Goal: Task Accomplishment & Management: Manage account settings

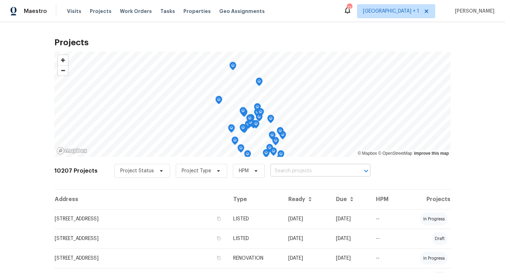
click at [282, 170] on input "text" at bounding box center [310, 170] width 80 height 11
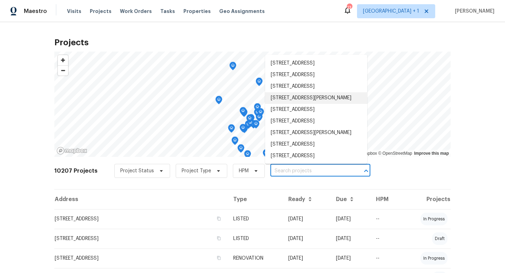
click at [283, 172] on input "text" at bounding box center [310, 170] width 80 height 11
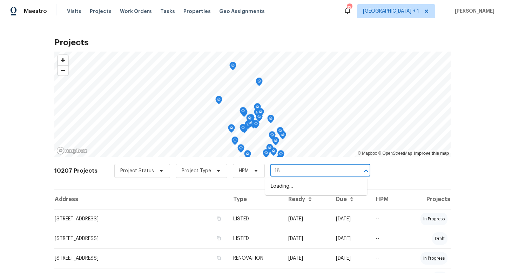
type input "1"
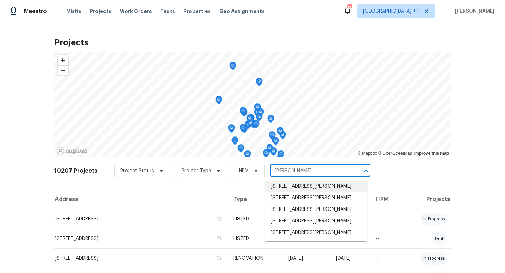
click at [299, 171] on input "newton" at bounding box center [310, 170] width 80 height 11
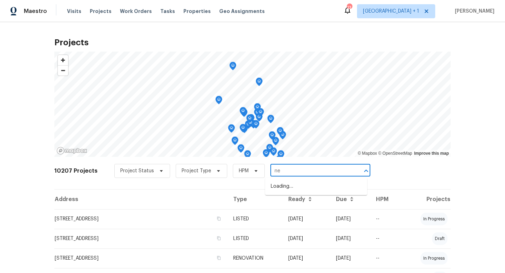
type input "n"
type input "kendall"
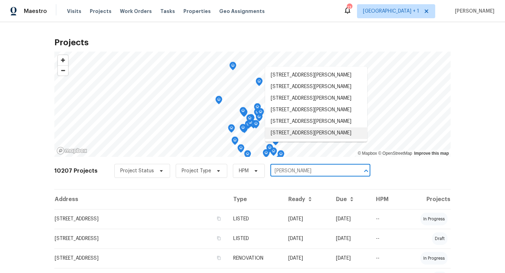
click at [327, 139] on li "1825 Kendall St Apt 215, Lakewood, CO 80214" at bounding box center [316, 133] width 102 height 12
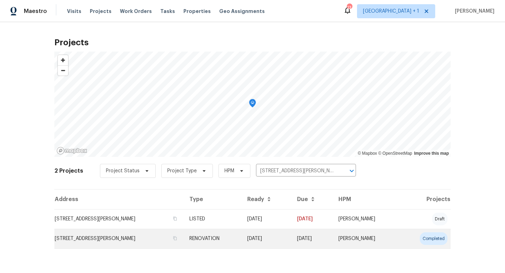
click at [204, 238] on td "RENOVATION" at bounding box center [212, 239] width 57 height 20
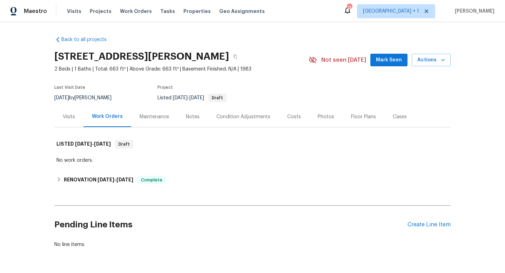
scroll to position [23, 0]
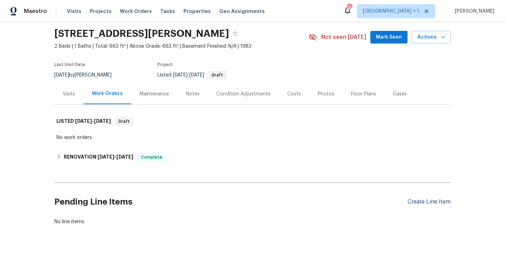
click at [418, 201] on div "Create Line Item" at bounding box center [428, 201] width 43 height 7
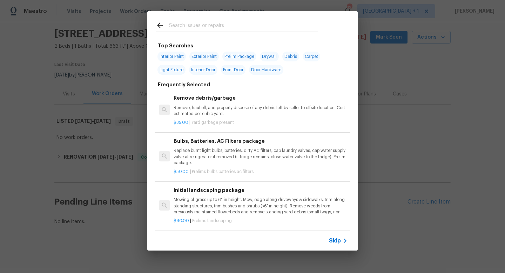
click at [340, 239] on span "Skip" at bounding box center [335, 240] width 12 height 7
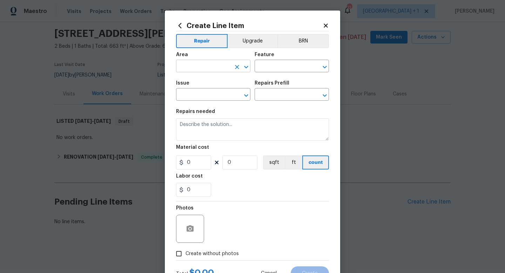
click at [215, 66] on input "text" at bounding box center [203, 66] width 55 height 11
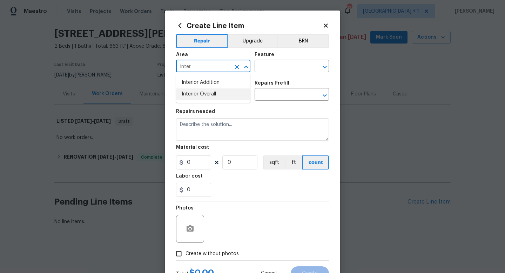
click at [203, 93] on li "Interior Overall" at bounding box center [213, 94] width 74 height 12
type input "Interior Overall"
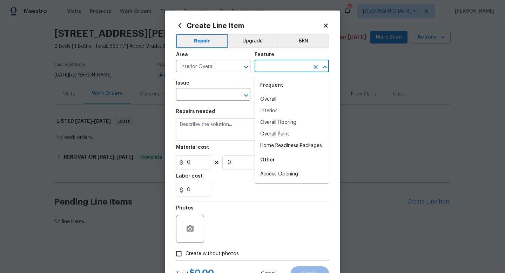
click at [267, 66] on input "text" at bounding box center [281, 66] width 55 height 11
click at [268, 100] on li "Overall" at bounding box center [291, 100] width 74 height 12
type input "Overall"
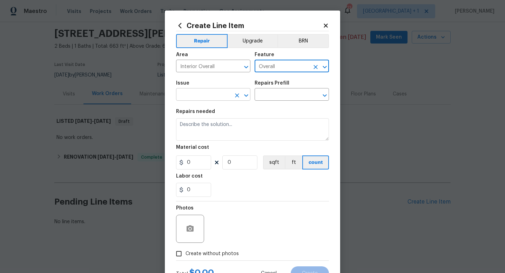
click at [209, 94] on input "text" at bounding box center [203, 95] width 55 height 11
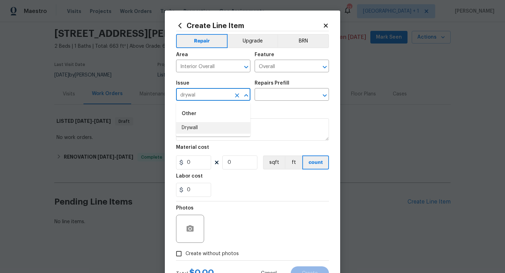
click at [202, 129] on li "Drywall" at bounding box center [213, 128] width 74 height 12
type input "Drywall"
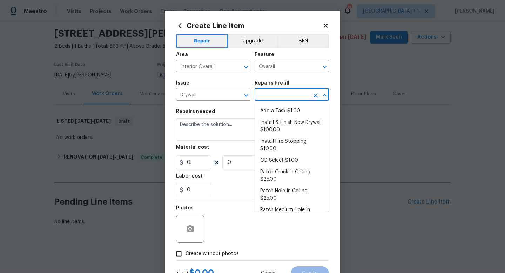
click at [277, 96] on input "text" at bounding box center [281, 95] width 55 height 11
click at [277, 110] on li "Add a Task $1.00" at bounding box center [291, 111] width 74 height 12
type input "Walls and Ceiling"
type input "Add a Task $1.00"
type textarea "HPM to detail"
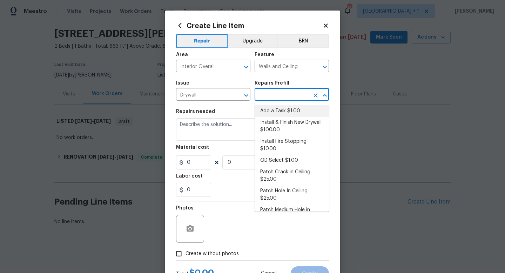
type input "1"
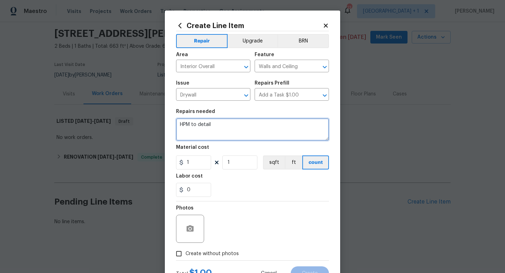
click at [210, 124] on textarea "HPM to detail" at bounding box center [252, 129] width 153 height 22
click at [186, 130] on textarea "Please remove all drywall on the ceiling in affected room with leeak and mold." at bounding box center [252, 129] width 153 height 22
click at [223, 130] on textarea "Please remove all drywall on the ceiling in affected room with leak and mold." at bounding box center [252, 129] width 153 height 22
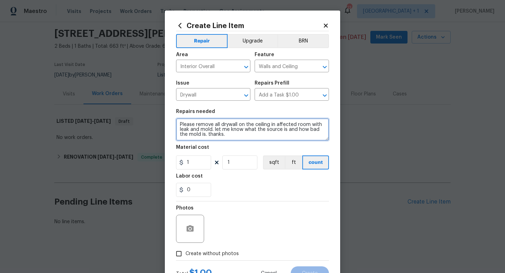
type textarea "Please remove all drywall on the ceiling in affected room with leak and mold. l…"
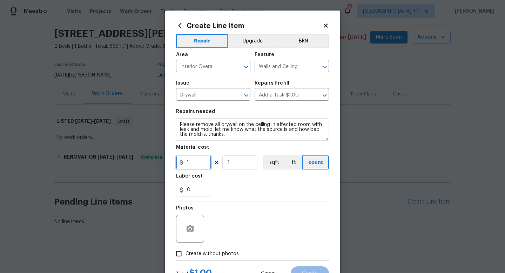
click at [197, 165] on input "1" at bounding box center [193, 162] width 35 height 14
type input "1"
click at [231, 215] on div "Photos" at bounding box center [252, 224] width 153 height 46
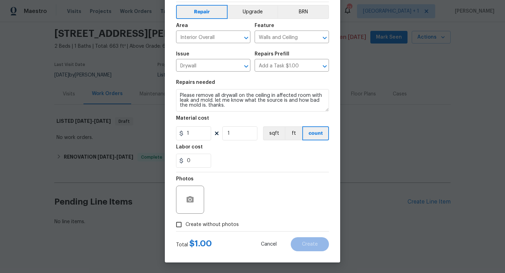
click at [208, 226] on span "Create without photos" at bounding box center [211, 224] width 53 height 7
click at [185, 226] on input "Create without photos" at bounding box center [178, 224] width 13 height 13
checkbox input "true"
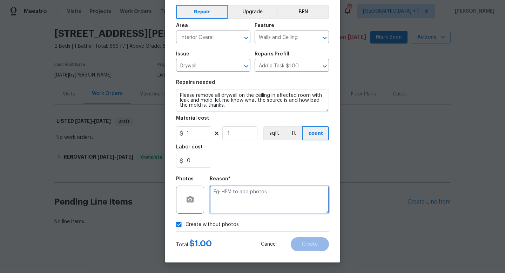
click at [239, 201] on textarea at bounding box center [269, 199] width 119 height 28
type textarea "hpm to add"
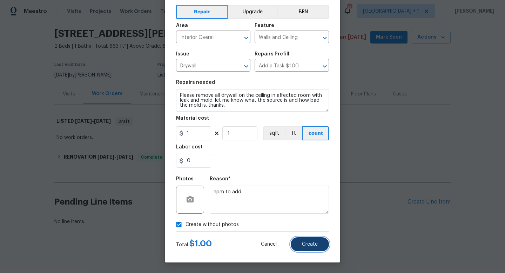
click at [302, 243] on span "Create" at bounding box center [310, 244] width 16 height 5
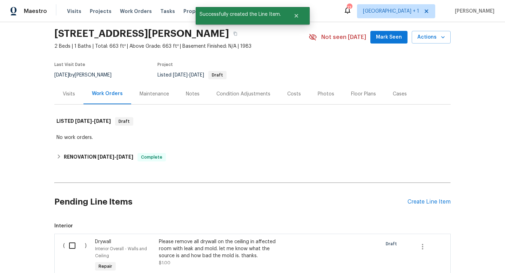
scroll to position [60, 0]
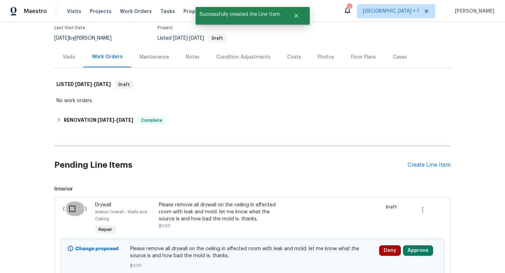
click at [74, 211] on input "checkbox" at bounding box center [75, 208] width 20 height 15
checkbox input "true"
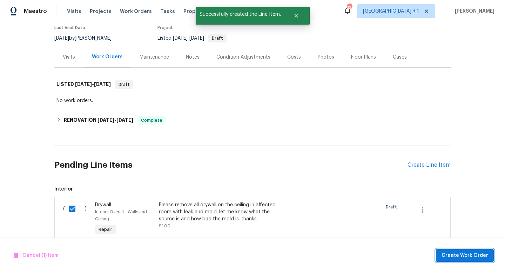
click at [450, 251] on span "Create Work Order" at bounding box center [464, 255] width 47 height 9
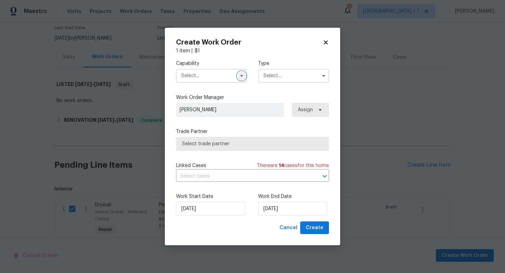
click at [241, 79] on button "button" at bounding box center [241, 76] width 8 height 8
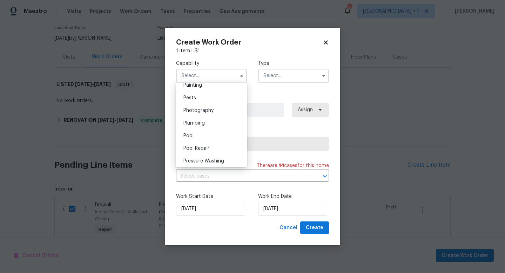
scroll to position [599, 0]
click at [190, 120] on span "Plumbing" at bounding box center [193, 118] width 21 height 5
type input "Plumbing"
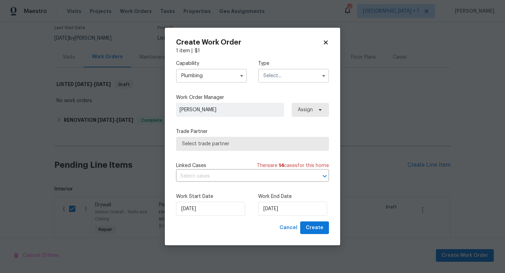
click at [241, 144] on span "Select trade partner" at bounding box center [252, 143] width 141 height 7
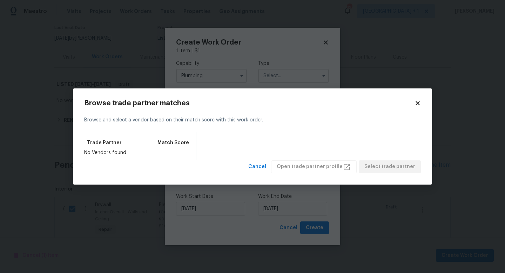
click at [417, 102] on icon at bounding box center [417, 103] width 4 height 4
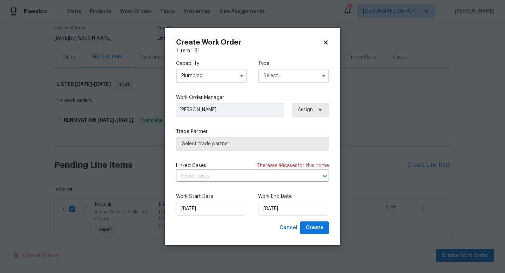
click at [304, 79] on input "text" at bounding box center [293, 76] width 71 height 14
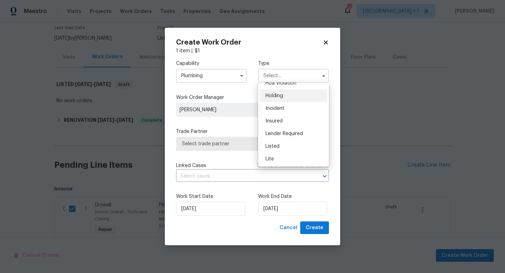
scroll to position [20, 0]
click at [274, 143] on div "Listed" at bounding box center [293, 146] width 67 height 13
type input "Listed"
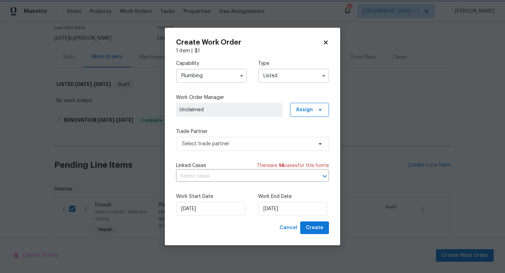
scroll to position [0, 0]
click at [279, 144] on span "Select trade partner" at bounding box center [247, 143] width 131 height 7
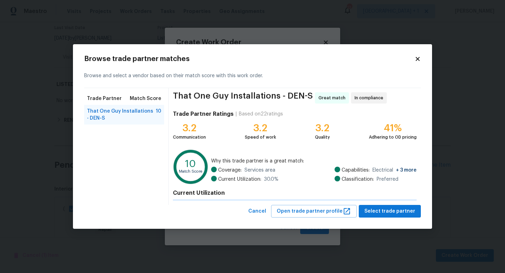
click at [415, 58] on icon at bounding box center [417, 59] width 6 height 6
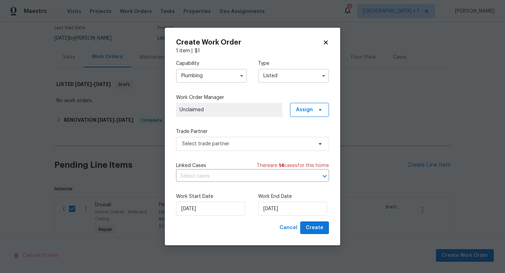
click at [219, 77] on input "Plumbing" at bounding box center [211, 76] width 71 height 14
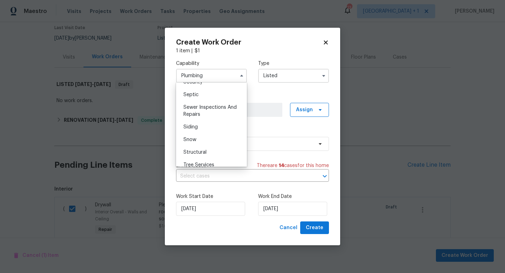
scroll to position [735, 0]
click at [202, 107] on span "Sewer Inspections And Repairs" at bounding box center [209, 112] width 53 height 12
type input "Sewer Inspections And Repairs"
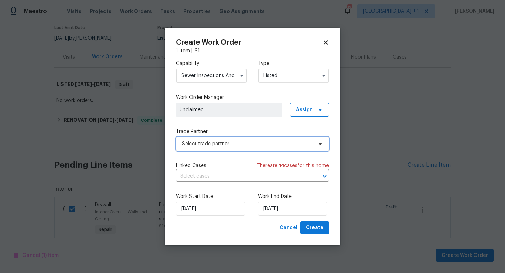
click at [294, 146] on span "Select trade partner" at bounding box center [247, 143] width 131 height 7
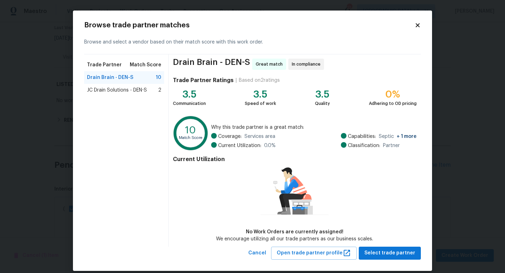
click at [141, 92] on span "JC Drain Solutions - DEN-S" at bounding box center [117, 90] width 60 height 7
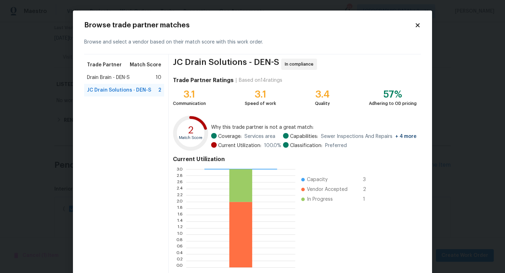
scroll to position [36, 0]
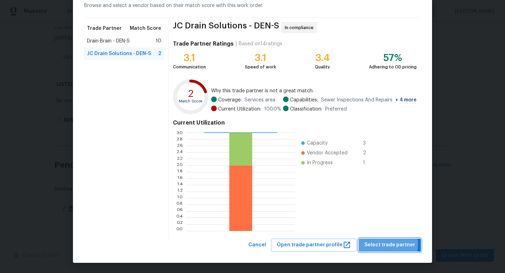
click at [378, 244] on span "Select trade partner" at bounding box center [389, 244] width 51 height 9
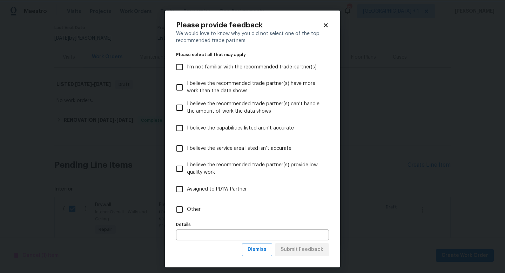
scroll to position [0, 0]
click at [182, 209] on input "Other" at bounding box center [179, 209] width 15 height 15
checkbox input "true"
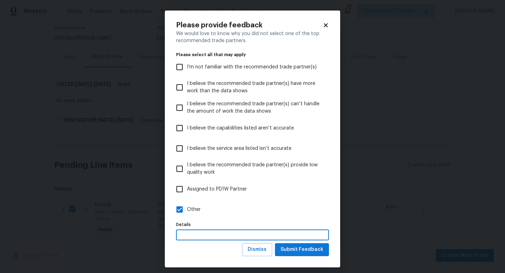
click at [192, 229] on input "text" at bounding box center [252, 234] width 153 height 11
type input "trying out on this job"
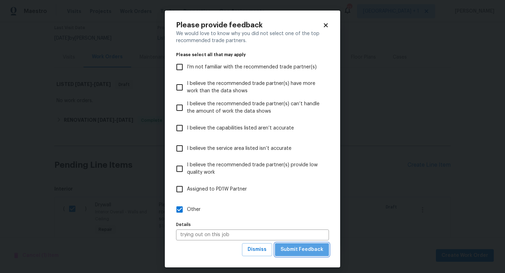
click at [322, 250] on span "Submit Feedback" at bounding box center [301, 249] width 43 height 9
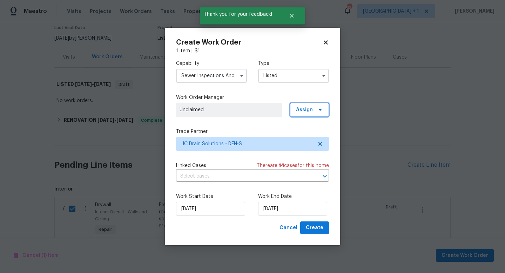
click at [309, 113] on span "Assign" at bounding box center [304, 109] width 17 height 7
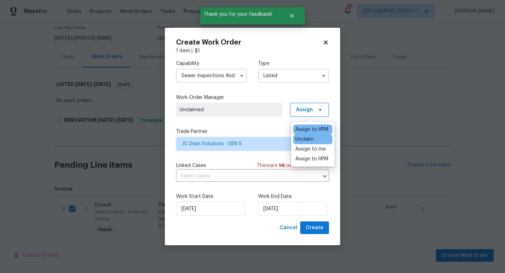
click at [314, 128] on div "Assign to HPM" at bounding box center [311, 129] width 33 height 7
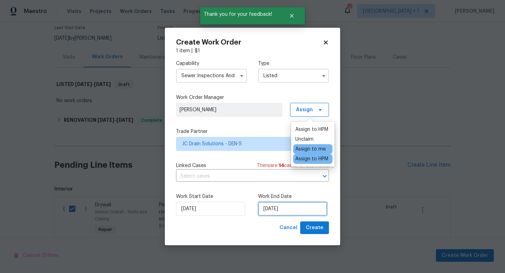
click at [290, 211] on input "[DATE]" at bounding box center [292, 209] width 69 height 14
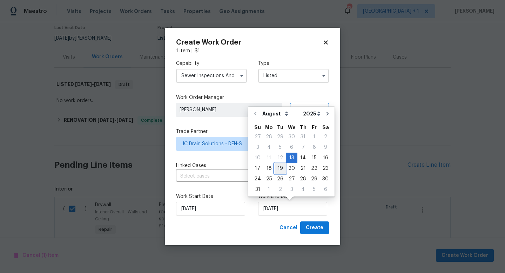
click at [280, 168] on div "19" at bounding box center [279, 168] width 11 height 10
type input "[DATE]"
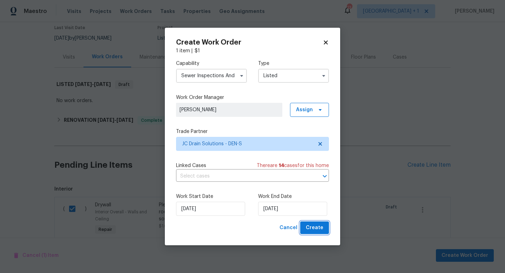
click at [314, 230] on span "Create" at bounding box center [315, 227] width 18 height 9
checkbox input "false"
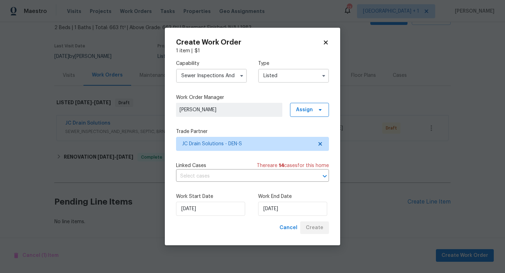
scroll to position [41, 0]
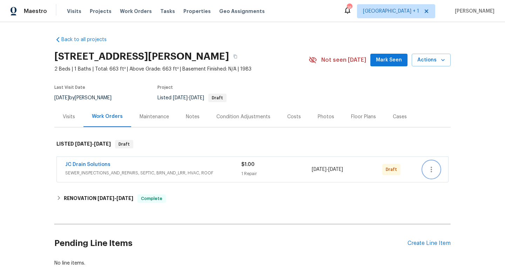
click at [431, 167] on icon "button" at bounding box center [430, 169] width 1 height 6
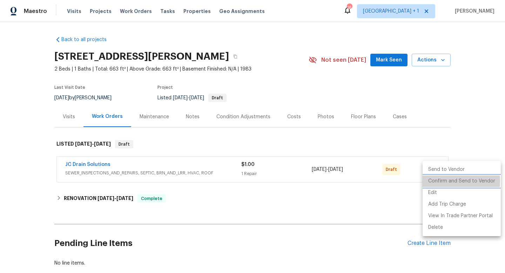
click at [439, 181] on li "Confirm and Send to Vendor" at bounding box center [461, 181] width 78 height 12
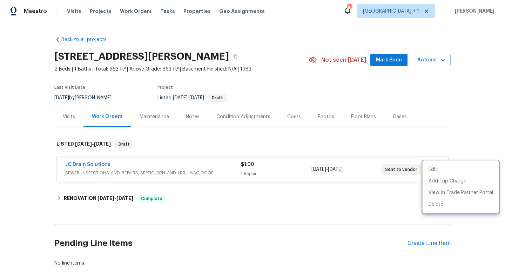
click at [100, 12] on div at bounding box center [252, 136] width 505 height 273
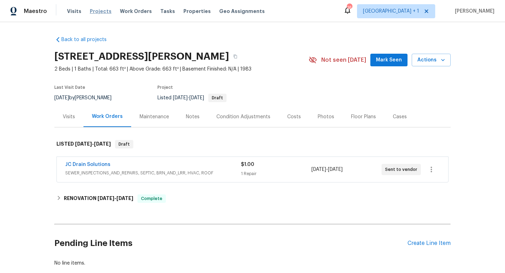
click at [103, 11] on span "Projects" at bounding box center [101, 11] width 22 height 7
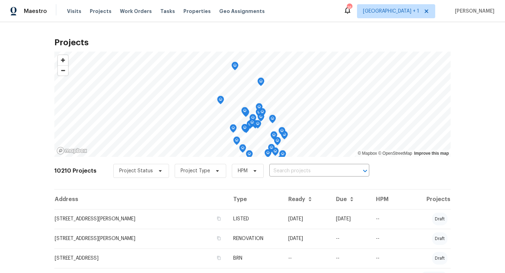
click at [293, 171] on input "text" at bounding box center [309, 170] width 80 height 11
type input "1830"
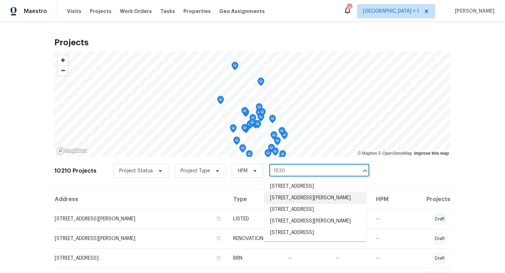
click at [314, 199] on li "[STREET_ADDRESS][PERSON_NAME]" at bounding box center [315, 198] width 102 height 12
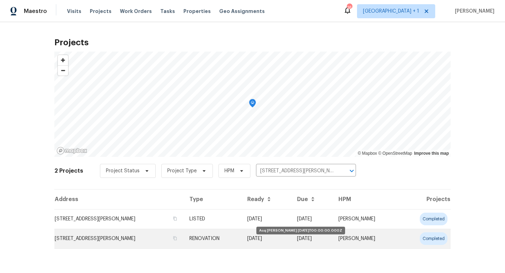
click at [280, 242] on td "08/07/24" at bounding box center [267, 239] width 50 height 20
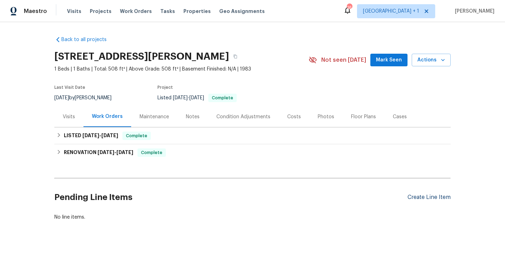
click at [423, 198] on div "Create Line Item" at bounding box center [428, 197] width 43 height 7
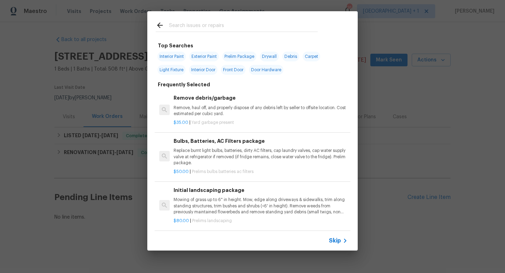
click at [336, 239] on span "Skip" at bounding box center [335, 240] width 12 height 7
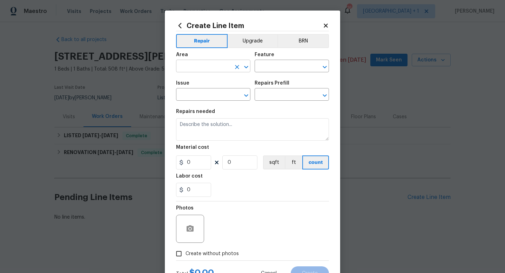
click at [209, 67] on input "text" at bounding box center [203, 66] width 55 height 11
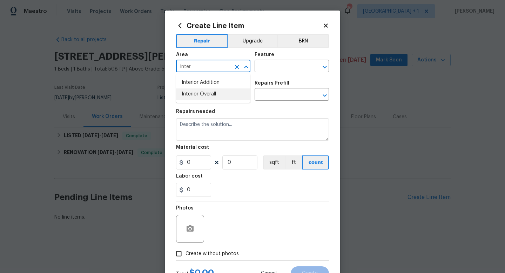
click at [201, 94] on li "Interior Overall" at bounding box center [213, 94] width 74 height 12
type input "Interior Overall"
click at [276, 65] on input "text" at bounding box center [281, 66] width 55 height 11
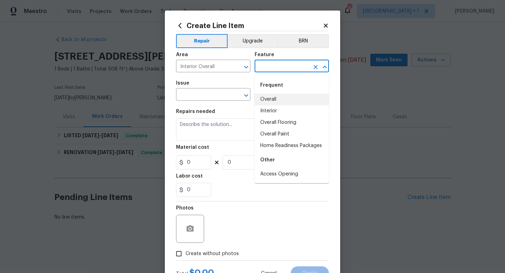
click at [271, 101] on li "Overall" at bounding box center [291, 100] width 74 height 12
type input "Overall"
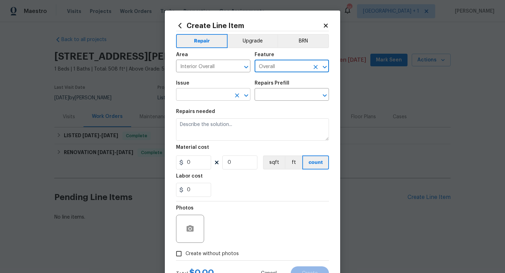
click at [221, 95] on input "text" at bounding box center [203, 95] width 55 height 11
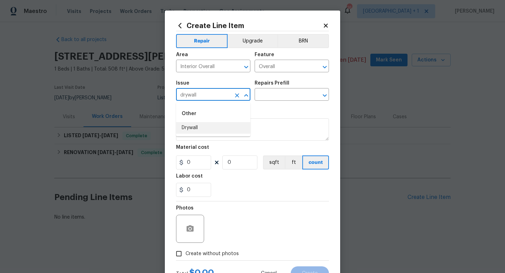
click at [211, 128] on li "Drywall" at bounding box center [213, 128] width 74 height 12
type input "Drywall"
click at [278, 96] on input "text" at bounding box center [281, 95] width 55 height 11
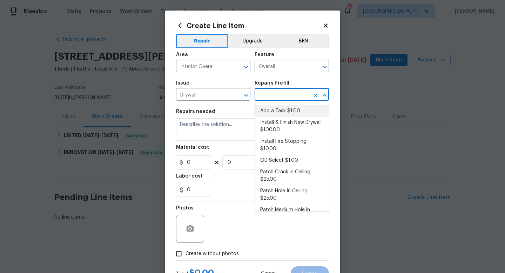
click at [279, 110] on li "Add a Task $1.00" at bounding box center [291, 111] width 74 height 12
type input "Walls and Ceiling"
type input "Add a Task $1.00"
type textarea "HPM to detail"
type input "1"
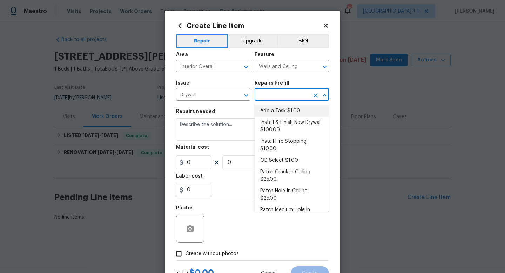
type input "1"
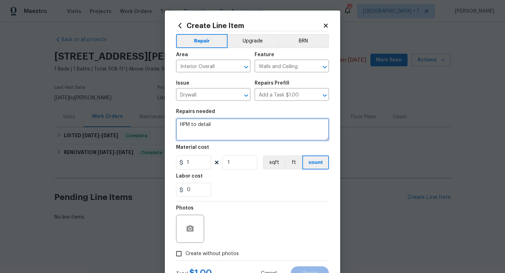
drag, startPoint x: 222, startPoint y: 129, endPoint x: 177, endPoint y: 126, distance: 44.2
click at [177, 126] on textarea "HPM to detail" at bounding box center [252, 129] width 153 height 22
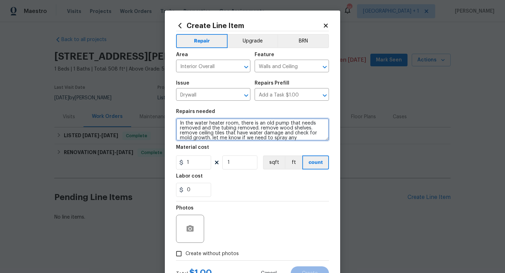
scroll to position [6, 0]
type textarea "In the water heater room, there is an old pump that needs removed and the tubin…"
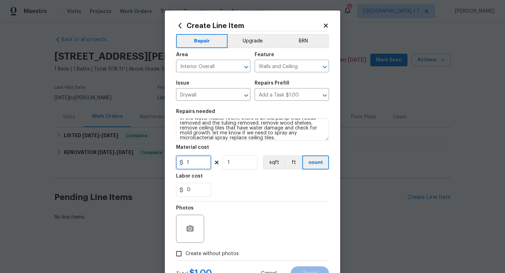
click at [197, 164] on input "1" at bounding box center [193, 162] width 35 height 14
click at [223, 194] on div "0" at bounding box center [252, 190] width 153 height 14
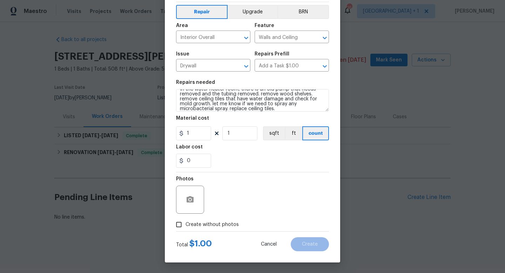
click at [206, 224] on span "Create without photos" at bounding box center [211, 224] width 53 height 7
click at [185, 224] on input "Create without photos" at bounding box center [178, 224] width 13 height 13
checkbox input "true"
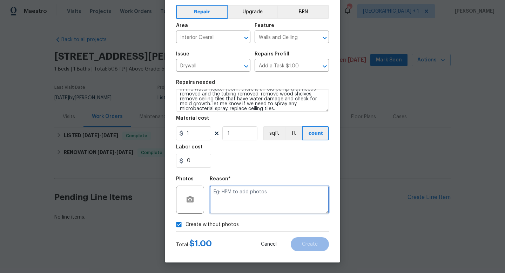
click at [229, 202] on textarea at bounding box center [269, 199] width 119 height 28
type textarea "to add"
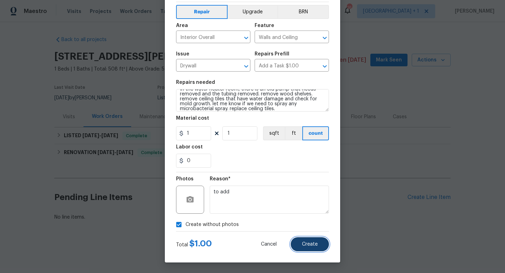
click at [300, 242] on button "Create" at bounding box center [310, 244] width 38 height 14
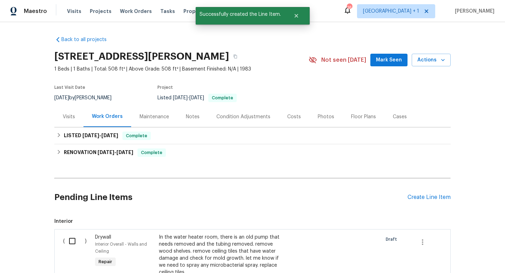
click at [75, 240] on input "checkbox" at bounding box center [75, 240] width 20 height 15
checkbox input "true"
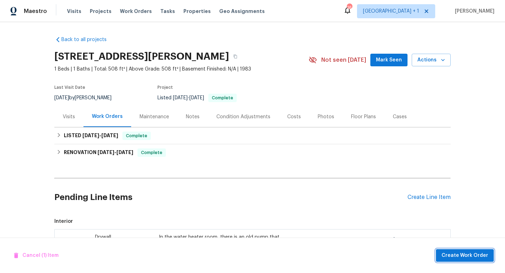
click at [475, 256] on span "Create Work Order" at bounding box center [464, 255] width 47 height 9
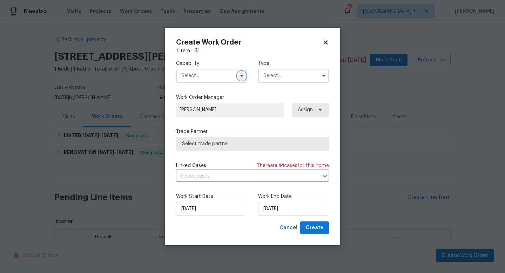
click at [240, 78] on icon "button" at bounding box center [242, 76] width 6 height 6
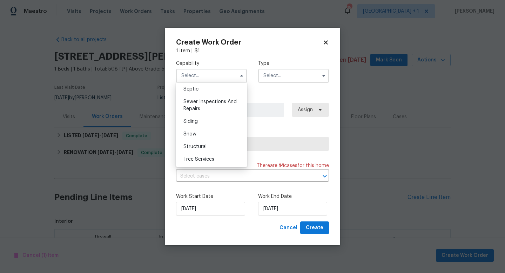
scroll to position [741, 0]
click at [198, 104] on span "Sewer Inspections And Repairs" at bounding box center [209, 106] width 53 height 12
type input "Sewer Inspections And Repairs"
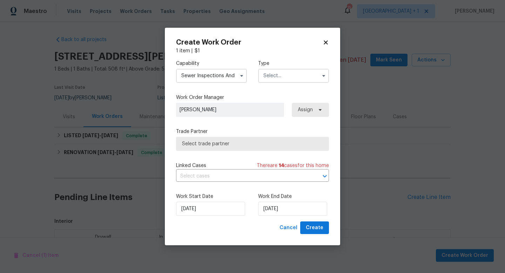
click at [275, 76] on input "text" at bounding box center [293, 76] width 71 height 14
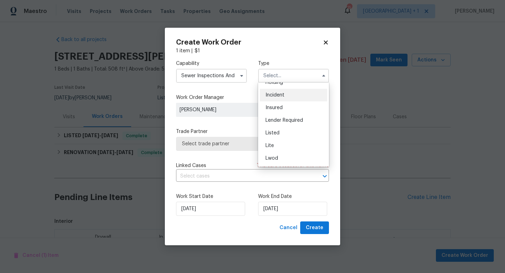
scroll to position [35, 0]
click at [278, 132] on span "Listed" at bounding box center [272, 131] width 14 height 5
type input "Listed"
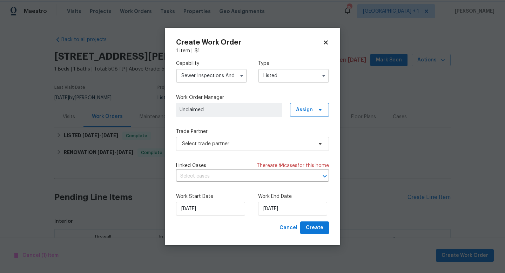
scroll to position [0, 0]
click at [304, 111] on span "Assign" at bounding box center [304, 109] width 17 height 7
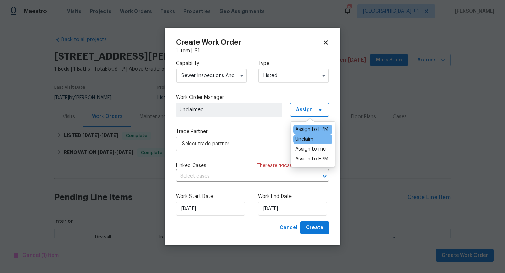
click at [310, 127] on div "Assign to HPM" at bounding box center [311, 129] width 33 height 7
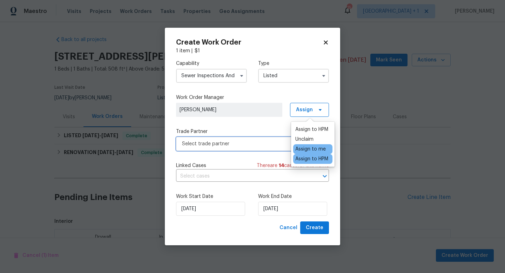
click at [279, 142] on span "Select trade partner" at bounding box center [247, 143] width 131 height 7
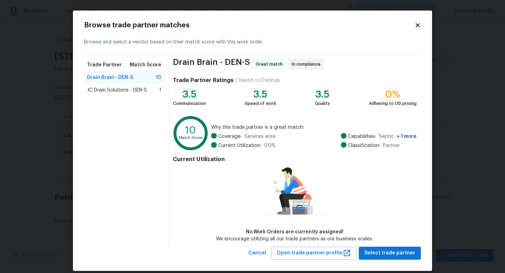
click at [143, 89] on span "JC Drain Solutions - DEN-S" at bounding box center [117, 90] width 60 height 7
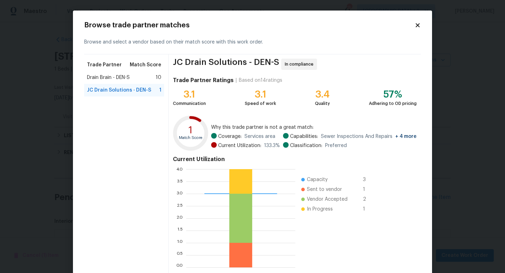
scroll to position [36, 0]
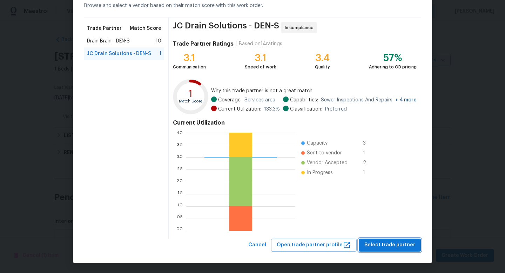
click at [388, 243] on span "Select trade partner" at bounding box center [389, 244] width 51 height 9
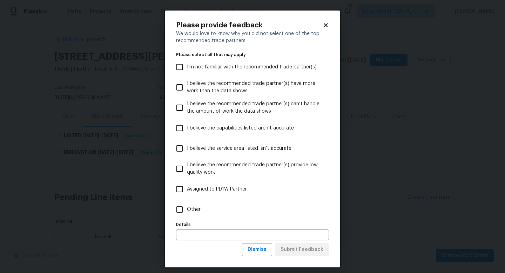
scroll to position [0, 0]
click at [185, 209] on input "Other" at bounding box center [179, 209] width 15 height 15
checkbox input "true"
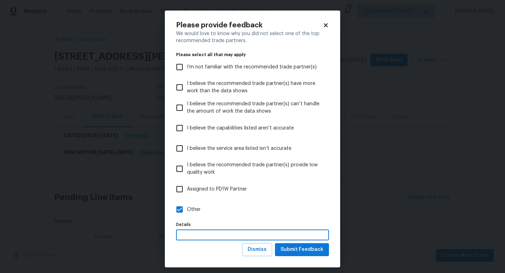
click at [199, 232] on input "text" at bounding box center [252, 234] width 153 height 11
type input "trying out"
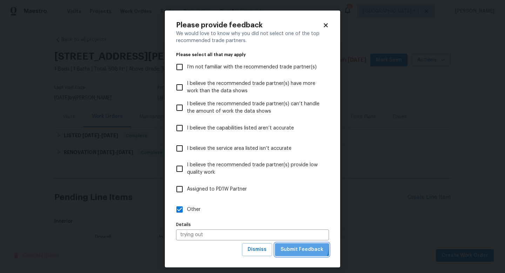
click at [295, 246] on span "Submit Feedback" at bounding box center [301, 249] width 43 height 9
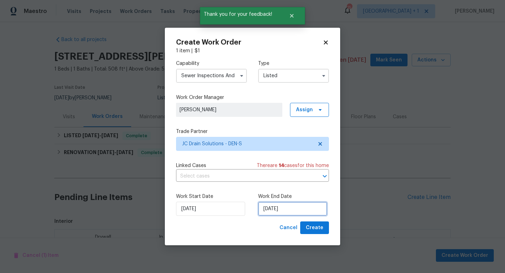
click at [291, 208] on input "[DATE]" at bounding box center [292, 209] width 69 height 14
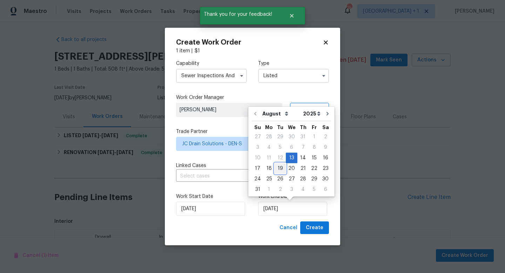
click at [279, 168] on div "19" at bounding box center [279, 168] width 11 height 10
type input "[DATE]"
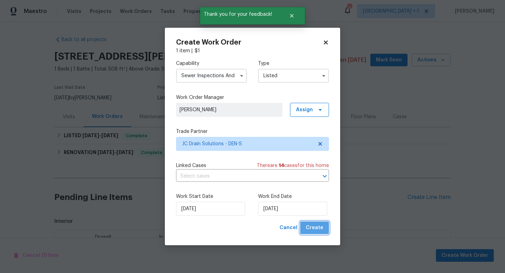
click at [317, 228] on span "Create" at bounding box center [315, 227] width 18 height 9
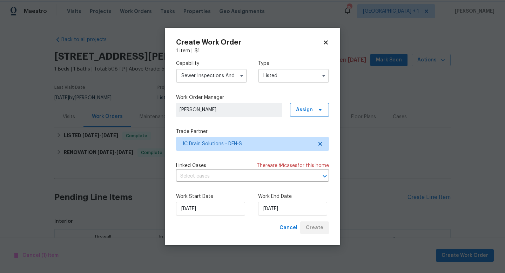
checkbox input "false"
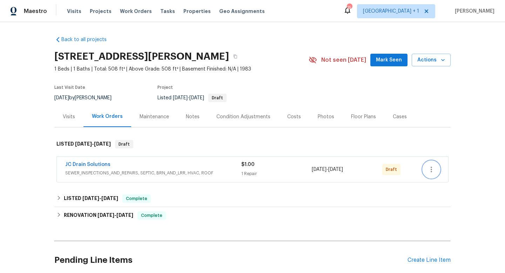
click at [432, 171] on icon "button" at bounding box center [431, 169] width 8 height 8
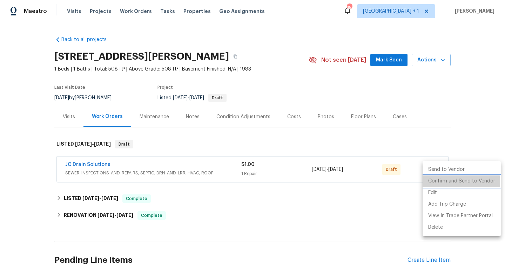
click at [440, 182] on li "Confirm and Send to Vendor" at bounding box center [461, 181] width 78 height 12
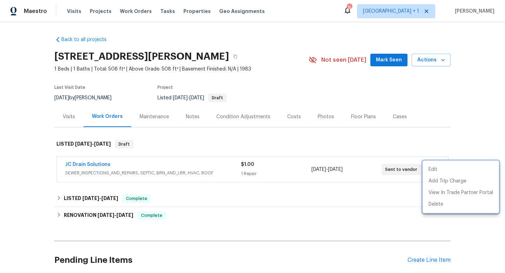
click at [334, 219] on div at bounding box center [252, 136] width 505 height 273
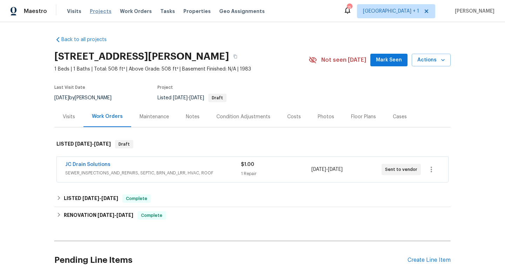
click at [98, 11] on span "Projects" at bounding box center [101, 11] width 22 height 7
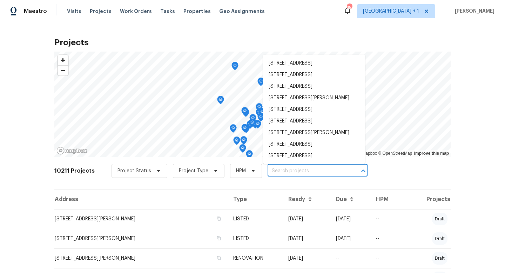
click at [284, 171] on input "text" at bounding box center [307, 170] width 80 height 11
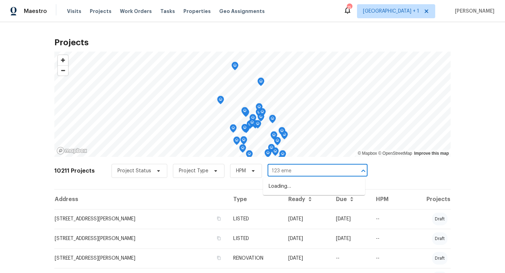
type input "123 emer"
click at [292, 186] on li "[STREET_ADDRESS]" at bounding box center [314, 187] width 102 height 12
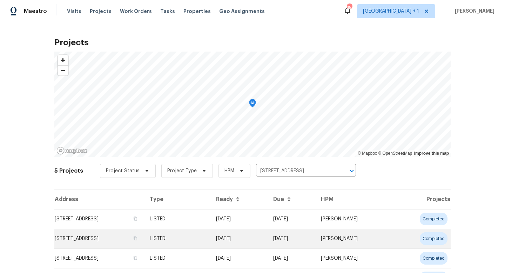
click at [267, 244] on td "02/25/25" at bounding box center [238, 239] width 57 height 20
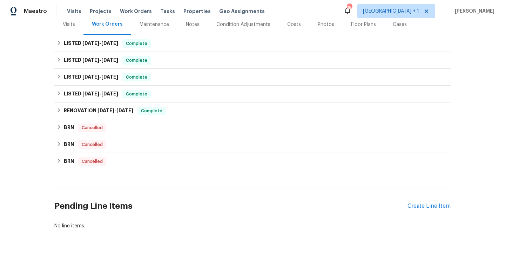
scroll to position [96, 0]
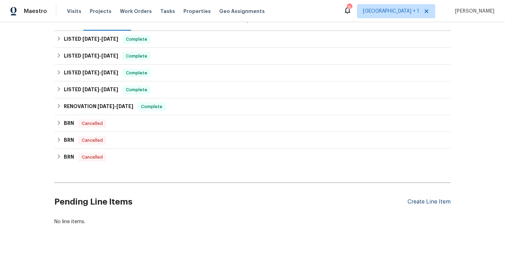
click at [428, 199] on div "Create Line Item" at bounding box center [428, 201] width 43 height 7
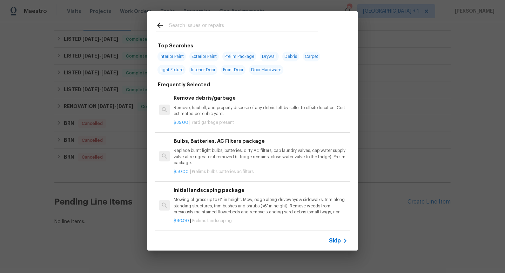
click at [335, 240] on span "Skip" at bounding box center [335, 240] width 12 height 7
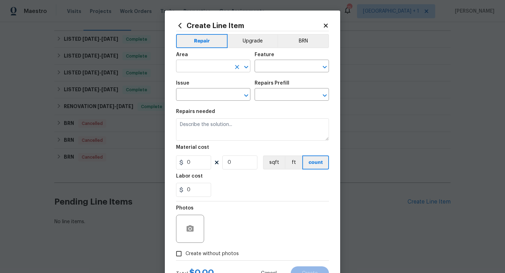
click at [202, 68] on input "text" at bounding box center [203, 66] width 55 height 11
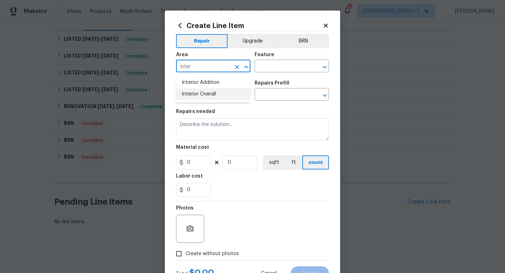
click at [199, 97] on li "Interior Overall" at bounding box center [213, 94] width 74 height 12
type input "Interior Overall"
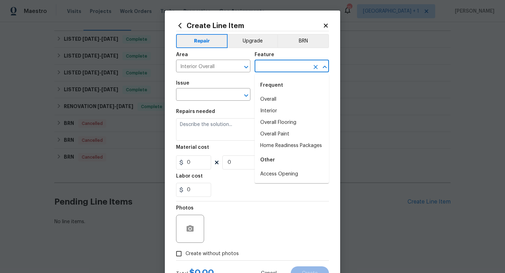
click at [267, 66] on input "text" at bounding box center [281, 66] width 55 height 11
click at [270, 98] on li "Overall" at bounding box center [291, 100] width 74 height 12
type input "Overall"
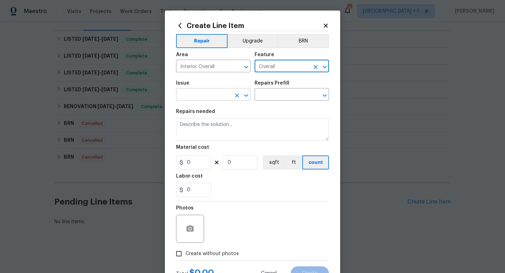
click at [215, 98] on input "text" at bounding box center [203, 95] width 55 height 11
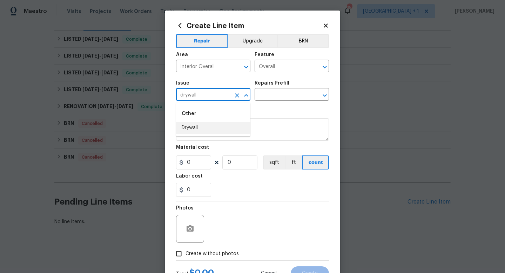
click at [193, 128] on li "Drywall" at bounding box center [213, 128] width 74 height 12
type input "Drywall"
click at [274, 95] on input "text" at bounding box center [281, 95] width 55 height 11
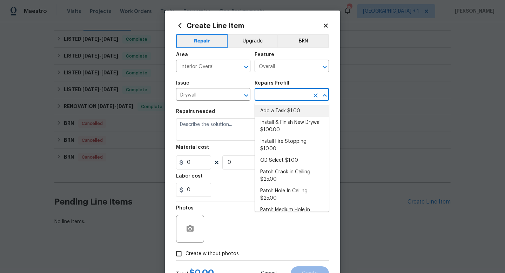
click at [274, 112] on li "Add a Task $1.00" at bounding box center [291, 111] width 74 height 12
type input "Walls and Ceiling"
type input "Add a Task $1.00"
type textarea "HPM to detail"
type input "1"
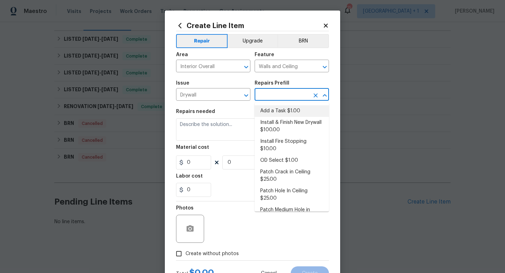
type input "1"
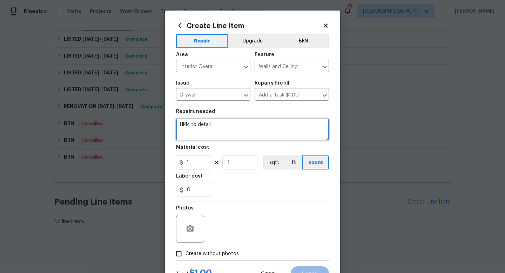
click at [208, 127] on textarea "HPM to detail" at bounding box center [252, 129] width 153 height 22
type textarea "Hi Victor, we need to add in access panels to the braces that we covered with d…"
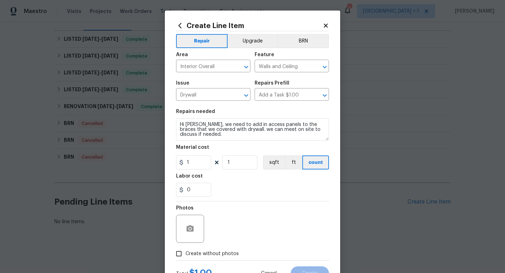
click at [222, 187] on div "0" at bounding box center [252, 190] width 153 height 14
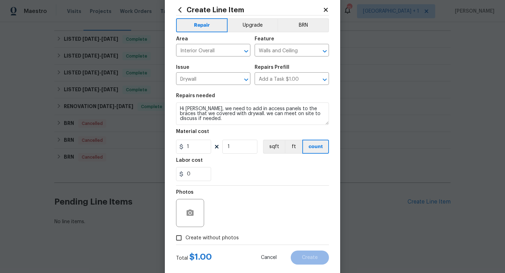
scroll to position [21, 0]
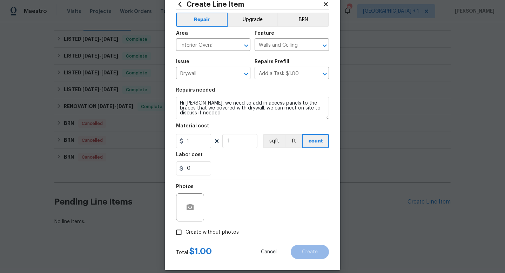
click at [203, 230] on span "Create without photos" at bounding box center [211, 232] width 53 height 7
click at [185, 230] on input "Create without photos" at bounding box center [178, 231] width 13 height 13
checkbox input "true"
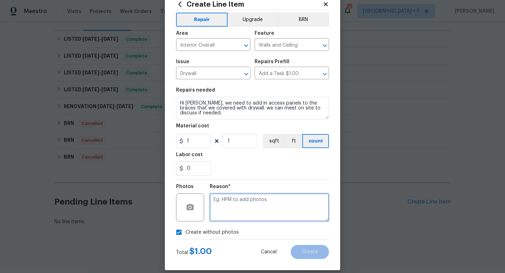
click at [227, 210] on textarea at bounding box center [269, 207] width 119 height 28
type textarea "to add"
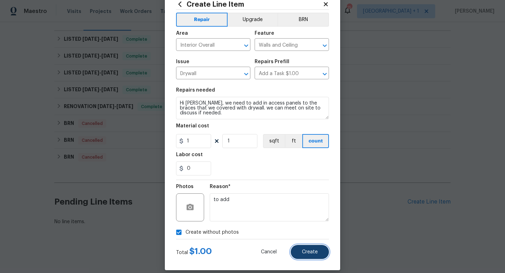
click at [303, 253] on span "Create" at bounding box center [310, 251] width 16 height 5
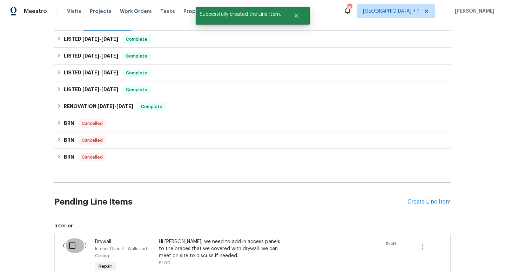
click at [72, 245] on input "checkbox" at bounding box center [75, 245] width 20 height 15
checkbox input "true"
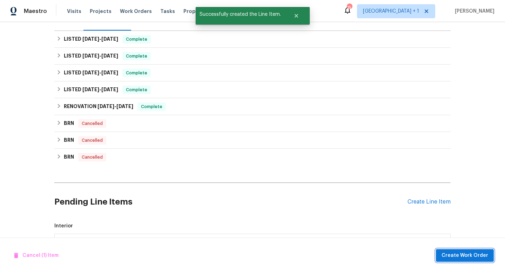
click at [448, 254] on span "Create Work Order" at bounding box center [464, 255] width 47 height 9
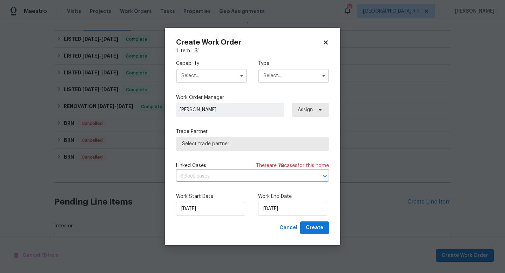
click at [237, 76] on span at bounding box center [241, 75] width 11 height 11
click at [241, 76] on icon "button" at bounding box center [241, 76] width 3 height 2
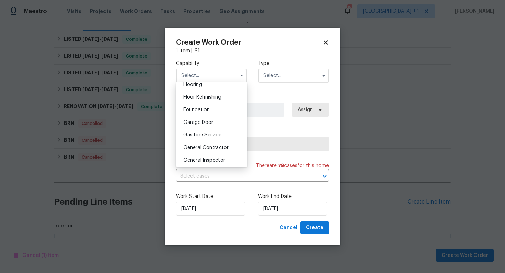
scroll to position [279, 0]
click at [196, 146] on span "General Contractor" at bounding box center [205, 146] width 45 height 5
type input "General Contractor"
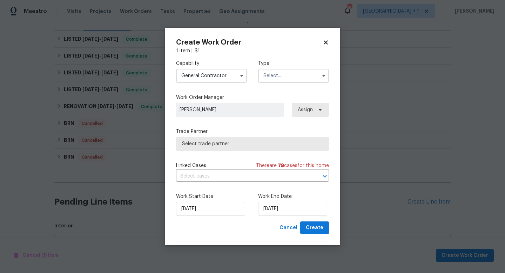
click at [278, 75] on input "text" at bounding box center [293, 76] width 71 height 14
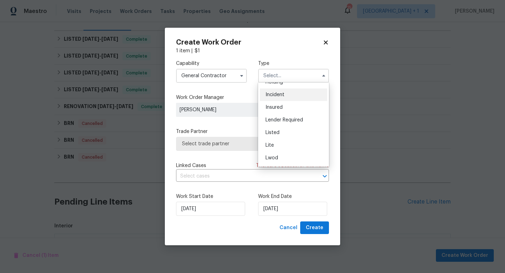
scroll to position [34, 0]
click at [276, 133] on span "Listed" at bounding box center [272, 131] width 14 height 5
type input "Listed"
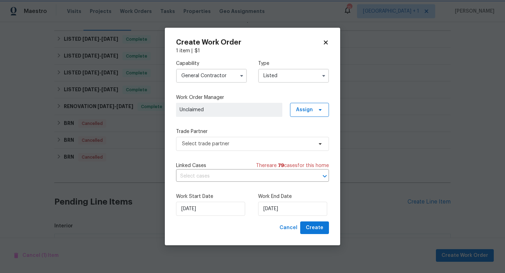
scroll to position [0, 0]
click at [305, 106] on span "Assign" at bounding box center [304, 109] width 17 height 7
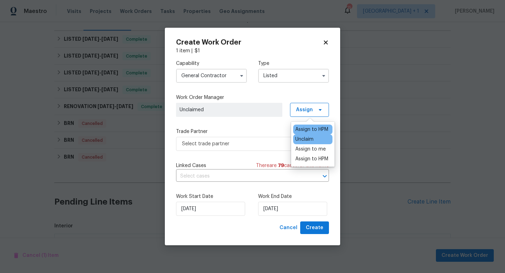
click at [307, 128] on div "Assign to HPM" at bounding box center [311, 129] width 33 height 7
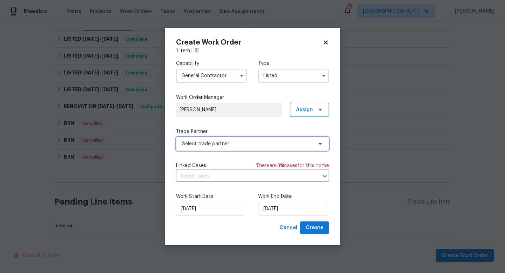
click at [259, 142] on span "Select trade partner" at bounding box center [247, 143] width 131 height 7
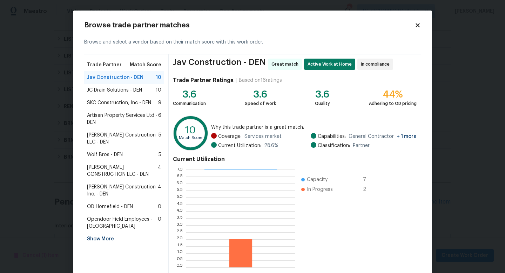
scroll to position [36, 0]
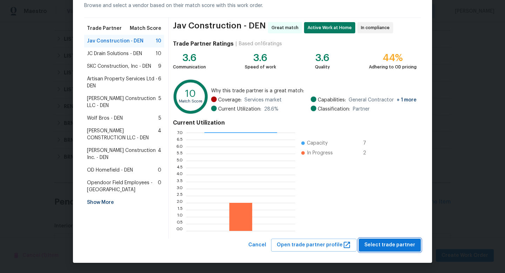
click at [383, 244] on span "Select trade partner" at bounding box center [389, 244] width 51 height 9
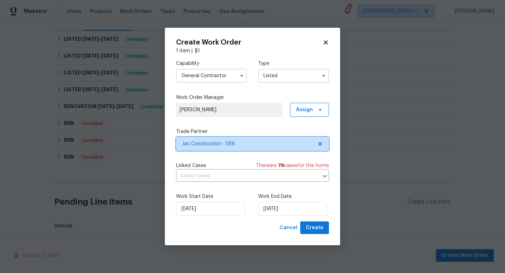
scroll to position [0, 0]
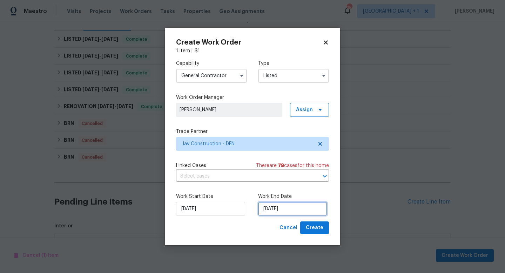
click at [297, 212] on input "[DATE]" at bounding box center [292, 209] width 69 height 14
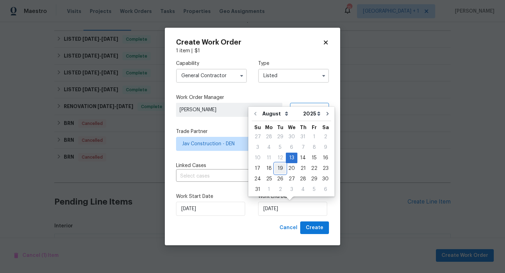
click at [280, 170] on div "19" at bounding box center [279, 168] width 11 height 10
type input "[DATE]"
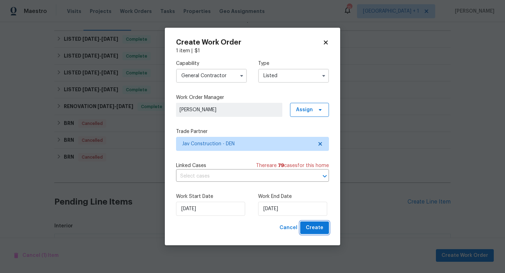
click at [314, 229] on span "Create" at bounding box center [315, 227] width 18 height 9
checkbox input "false"
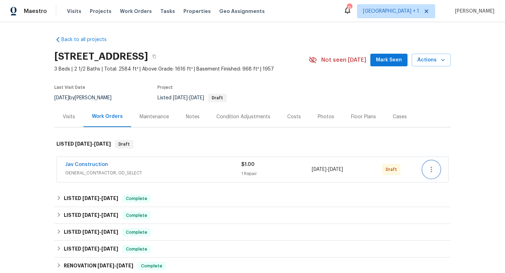
click at [433, 168] on icon "button" at bounding box center [431, 169] width 8 height 8
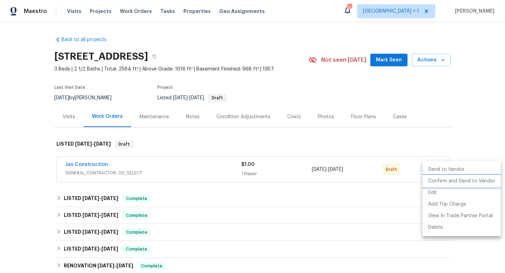
click at [442, 181] on li "Confirm and Send to Vendor" at bounding box center [461, 181] width 78 height 12
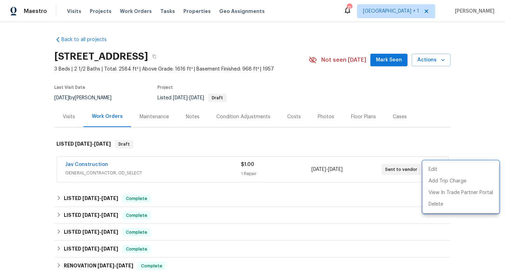
click at [438, 119] on div at bounding box center [252, 136] width 505 height 273
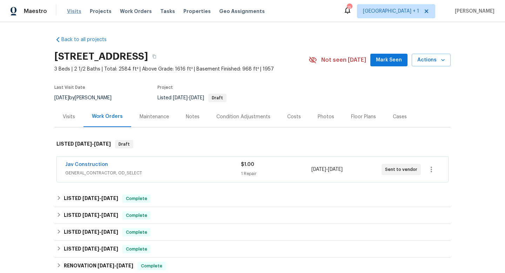
click at [74, 11] on span "Visits" at bounding box center [74, 11] width 14 height 7
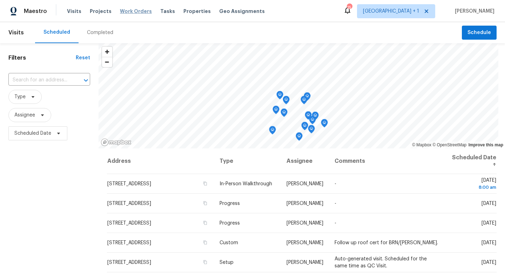
click at [129, 12] on span "Work Orders" at bounding box center [136, 11] width 32 height 7
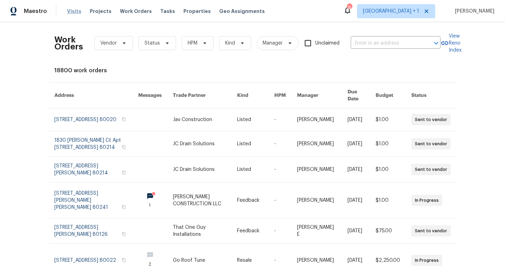
click at [73, 11] on span "Visits" at bounding box center [74, 11] width 14 height 7
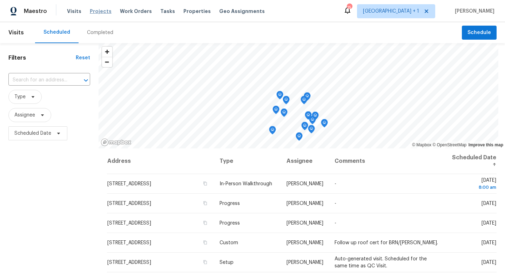
click at [98, 11] on span "Projects" at bounding box center [101, 11] width 22 height 7
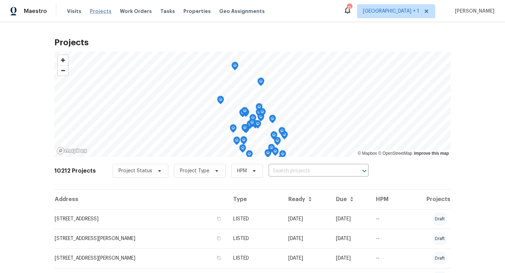
click at [95, 12] on span "Projects" at bounding box center [101, 11] width 22 height 7
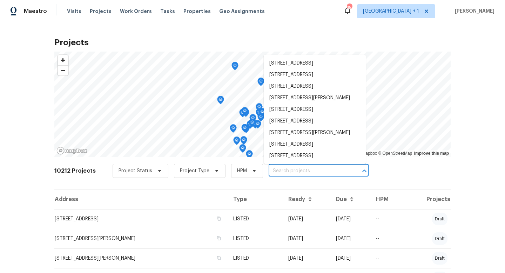
click at [285, 171] on input "text" at bounding box center [309, 170] width 80 height 11
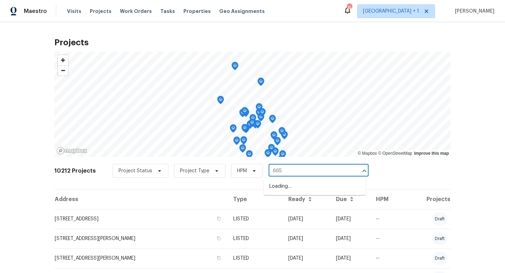
type input "6650"
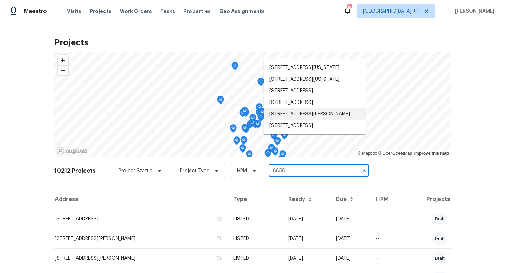
click at [311, 120] on li "[STREET_ADDRESS][PERSON_NAME]" at bounding box center [315, 114] width 102 height 12
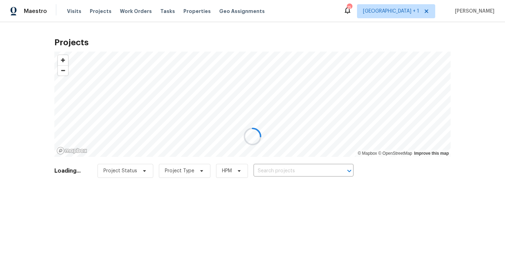
type input "[STREET_ADDRESS][PERSON_NAME]"
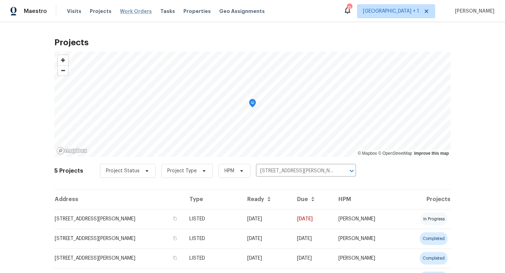
click at [123, 13] on span "Work Orders" at bounding box center [136, 11] width 32 height 7
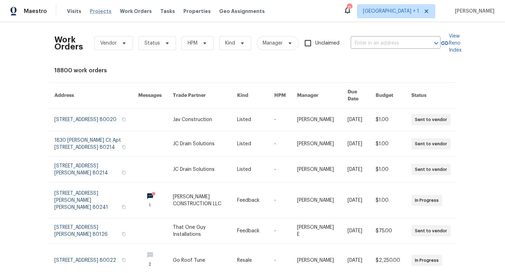
click at [103, 9] on span "Projects" at bounding box center [101, 11] width 22 height 7
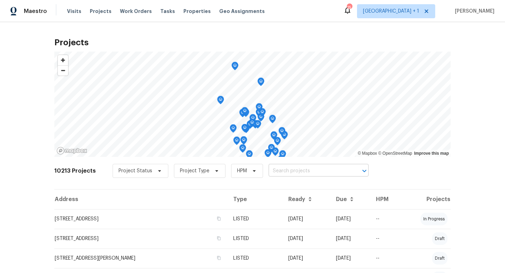
click at [289, 172] on input "text" at bounding box center [309, 170] width 80 height 11
type input "6650"
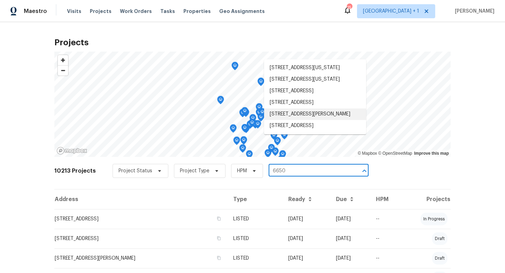
click at [303, 120] on li "[STREET_ADDRESS][PERSON_NAME]" at bounding box center [315, 114] width 102 height 12
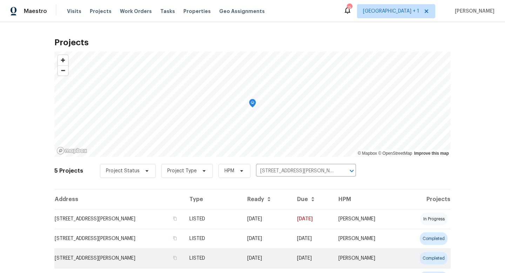
click at [267, 259] on td "01/25/25" at bounding box center [267, 258] width 50 height 20
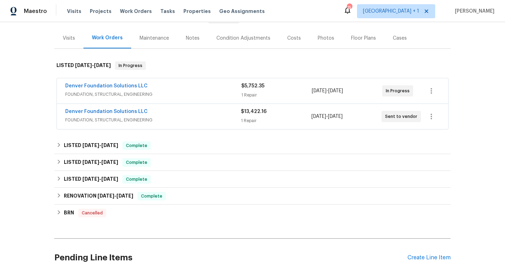
scroll to position [80, 0]
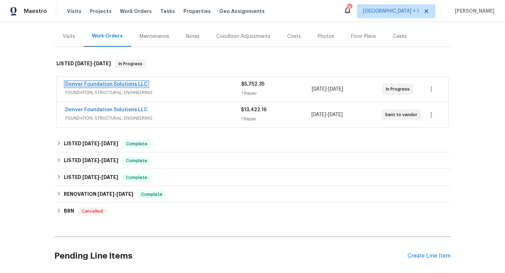
click at [134, 84] on link "Denver Foundation Solutions LLC" at bounding box center [106, 84] width 82 height 5
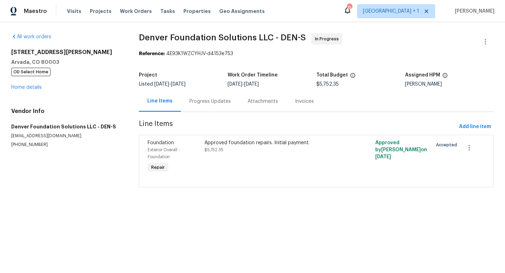
click at [229, 144] on div "Approved foundation repairs. Initial payment." at bounding box center [273, 142] width 138 height 7
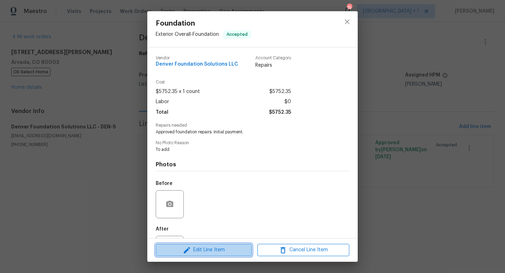
click at [200, 248] on span "Edit Line Item" at bounding box center [204, 249] width 92 height 9
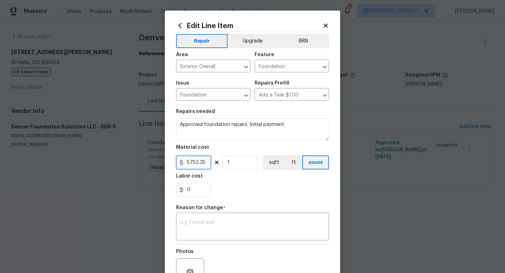
drag, startPoint x: 206, startPoint y: 163, endPoint x: 181, endPoint y: 164, distance: 25.3
click at [181, 164] on div "5752.35" at bounding box center [193, 162] width 35 height 14
type input "19174.51"
click at [196, 225] on textarea at bounding box center [252, 227] width 144 height 15
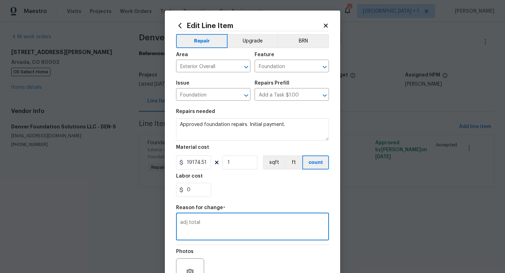
type textarea "adj total"
click at [271, 192] on div "0" at bounding box center [252, 190] width 153 height 14
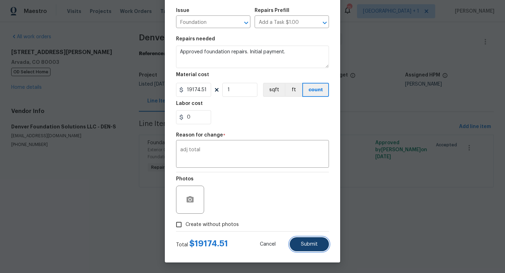
click at [301, 242] on button "Submit" at bounding box center [309, 244] width 39 height 14
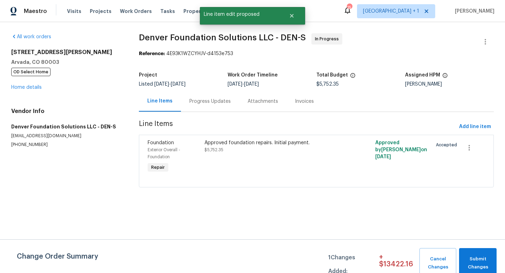
scroll to position [0, 0]
click at [37, 88] on link "Home details" at bounding box center [26, 87] width 30 height 5
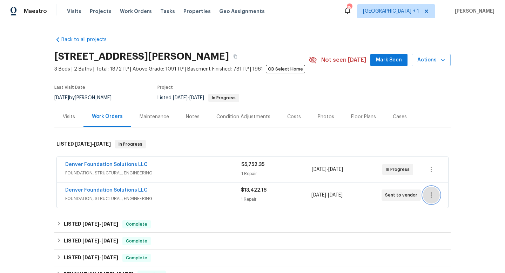
click at [431, 194] on icon "button" at bounding box center [431, 195] width 8 height 8
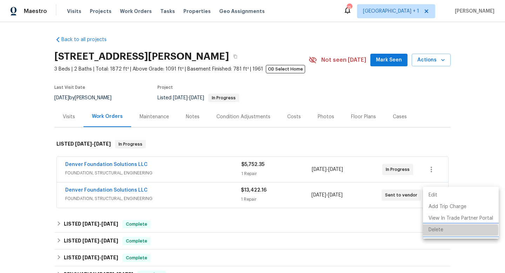
click at [440, 230] on li "Delete" at bounding box center [461, 230] width 76 height 12
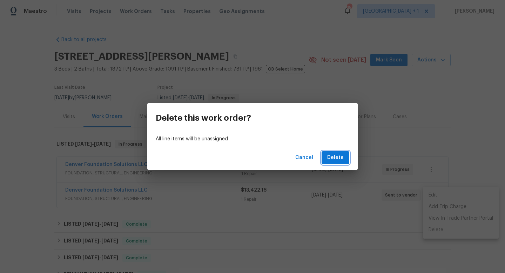
click at [338, 159] on span "Delete" at bounding box center [335, 157] width 16 height 9
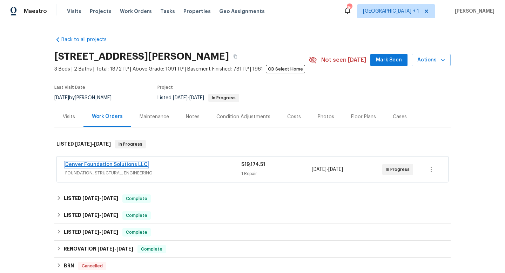
click at [136, 163] on link "Denver Foundation Solutions LLC" at bounding box center [106, 164] width 82 height 5
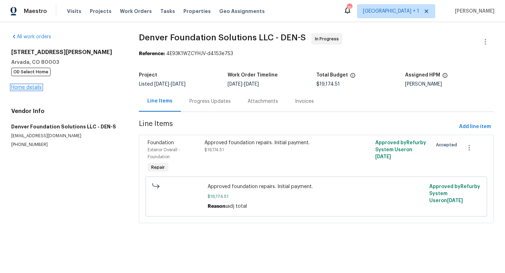
click at [36, 86] on link "Home details" at bounding box center [26, 87] width 30 height 5
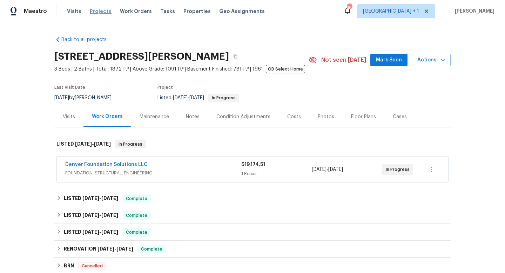
click at [102, 13] on span "Projects" at bounding box center [101, 11] width 22 height 7
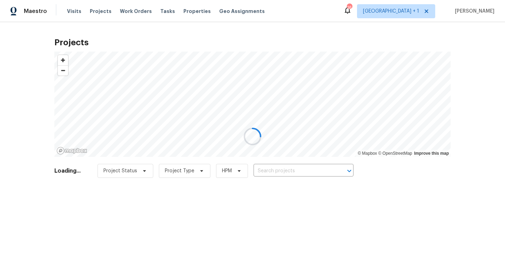
click at [131, 13] on div at bounding box center [252, 136] width 505 height 273
click at [138, 11] on div at bounding box center [252, 136] width 505 height 273
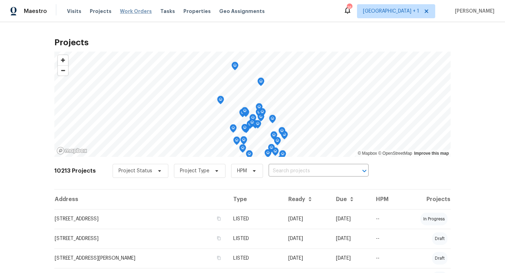
click at [137, 11] on span "Work Orders" at bounding box center [136, 11] width 32 height 7
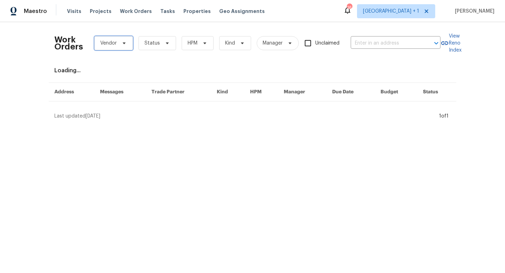
click at [126, 43] on icon at bounding box center [124, 43] width 6 height 6
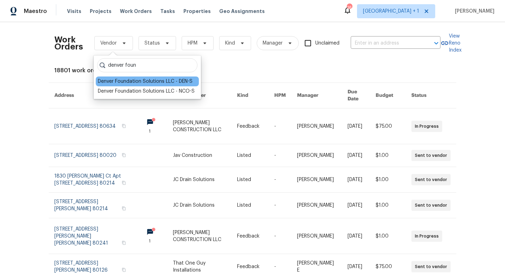
type input "denver foun"
click at [153, 83] on div "Denver Foundation Solutions LLC - DEN-S" at bounding box center [145, 81] width 95 height 7
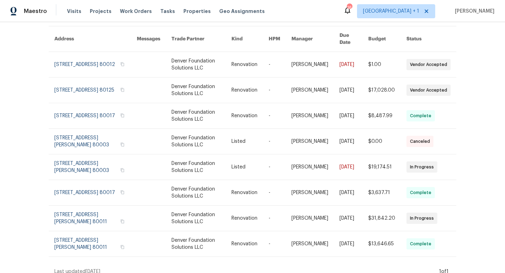
scroll to position [57, 0]
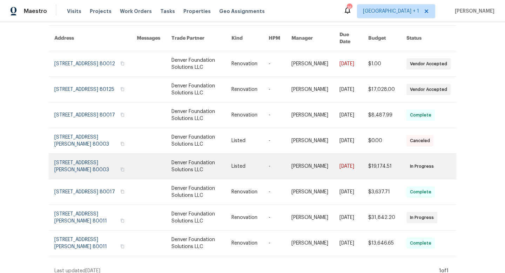
click at [97, 156] on link at bounding box center [95, 166] width 82 height 25
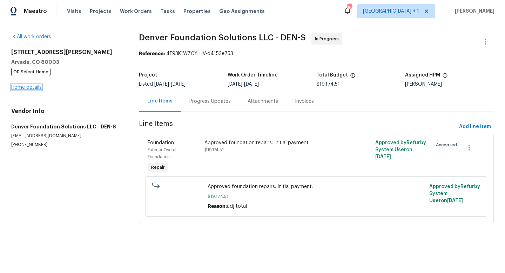
click at [38, 87] on link "Home details" at bounding box center [26, 87] width 30 height 5
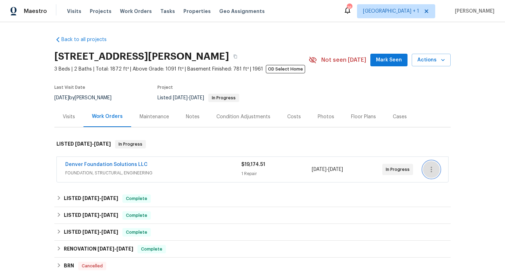
click at [431, 168] on icon "button" at bounding box center [431, 169] width 8 height 8
click at [435, 169] on li "Edit" at bounding box center [461, 170] width 76 height 12
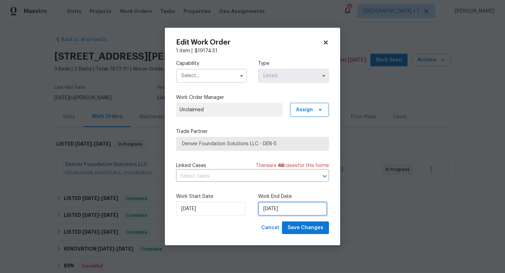
click at [303, 211] on input "[DATE]" at bounding box center [292, 209] width 69 height 14
select select "6"
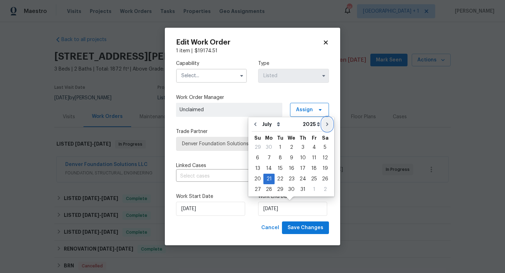
click at [325, 123] on icon "Go to next month" at bounding box center [327, 124] width 6 height 6
type input "[DATE]"
select select "7"
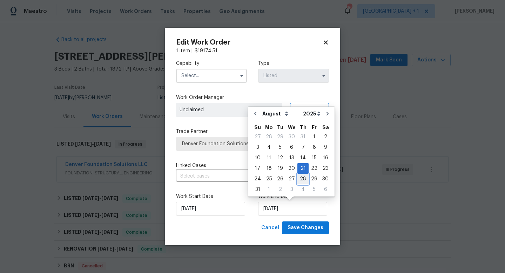
click at [299, 178] on div "28" at bounding box center [302, 179] width 11 height 10
type input "[DATE]"
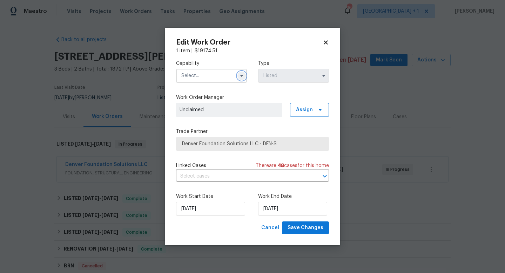
click at [244, 76] on icon "button" at bounding box center [242, 76] width 6 height 6
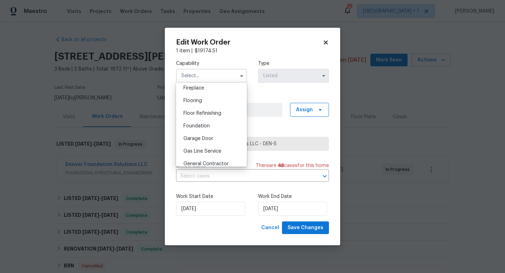
scroll to position [260, 0]
click at [203, 125] on span "Foundation" at bounding box center [196, 127] width 26 height 5
type input "Foundation"
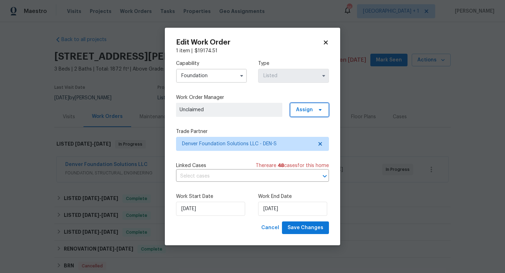
click at [313, 109] on span "Assign" at bounding box center [309, 110] width 39 height 14
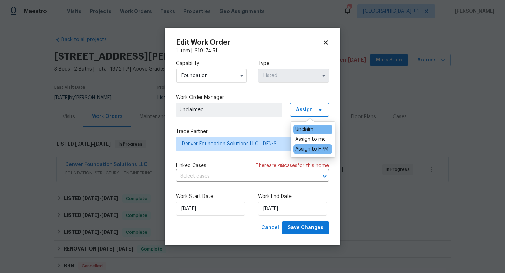
click at [320, 150] on div "Assign to HPM" at bounding box center [311, 148] width 33 height 7
click at [272, 130] on label "Trade Partner" at bounding box center [252, 131] width 153 height 7
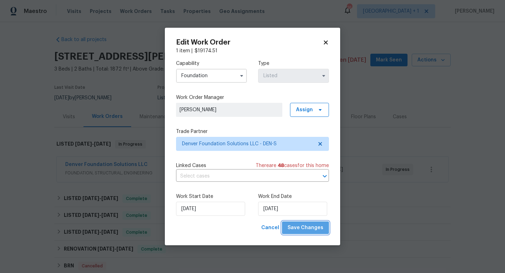
click at [309, 227] on span "Save Changes" at bounding box center [305, 227] width 36 height 9
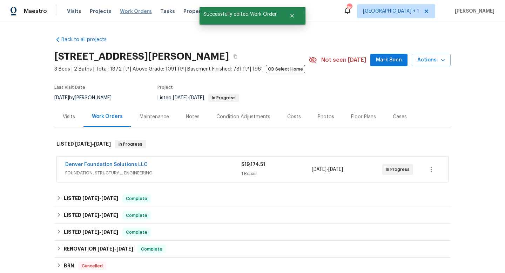
click at [136, 12] on span "Work Orders" at bounding box center [136, 11] width 32 height 7
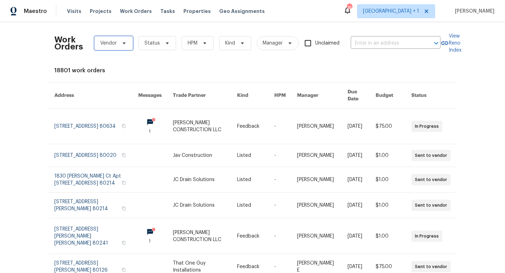
click at [123, 44] on icon at bounding box center [124, 43] width 6 height 6
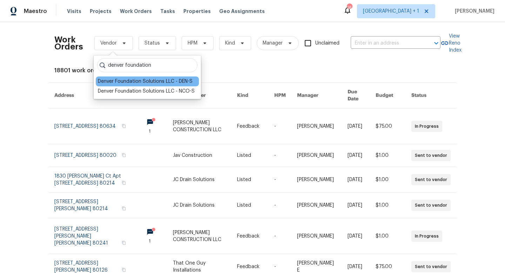
type input "denver foundation"
click at [142, 81] on div "Denver Foundation Solutions LLC - DEN-S" at bounding box center [145, 81] width 95 height 7
